Goal: Navigation & Orientation: Go to known website

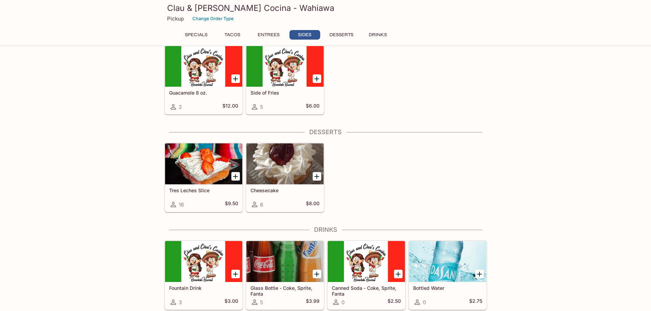
scroll to position [717, 0]
